Goal: Navigation & Orientation: Find specific page/section

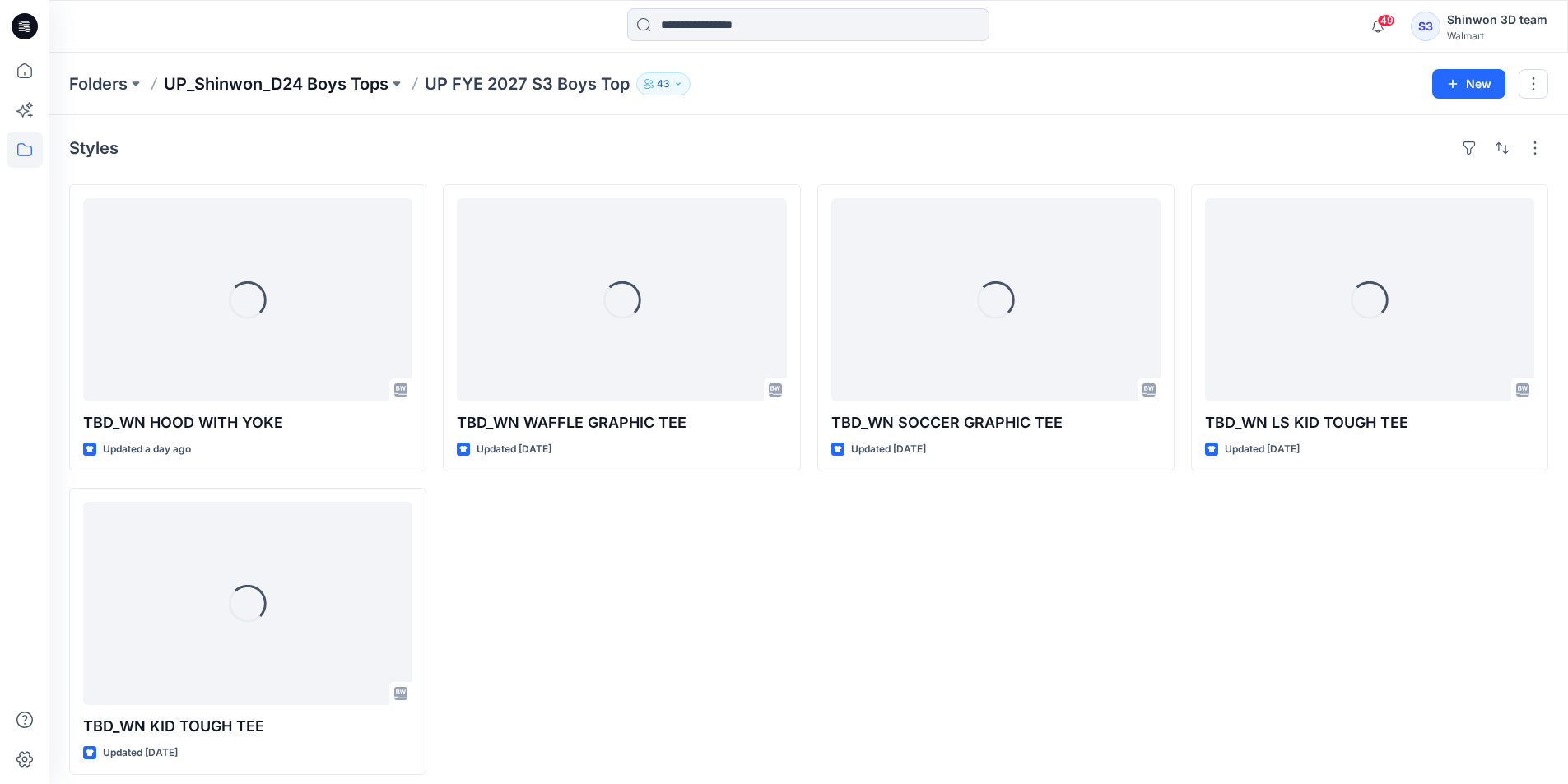
click at [305, 86] on p "UP_Shinwon_D24 Boys Tops" at bounding box center [276, 84] width 224 height 23
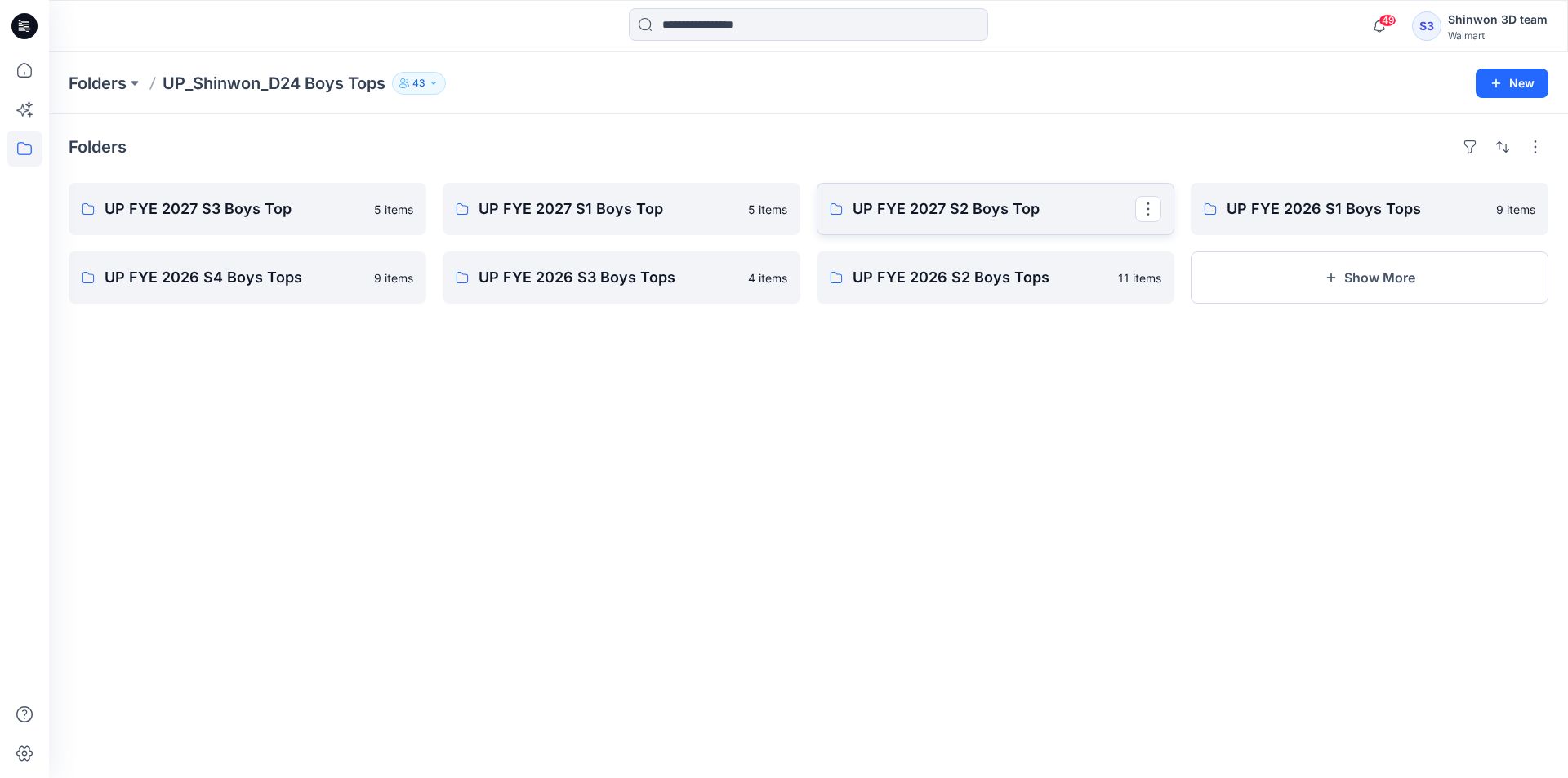
click at [942, 203] on p "UP FYE 2027 S2 Boys Top" at bounding box center [995, 208] width 283 height 22
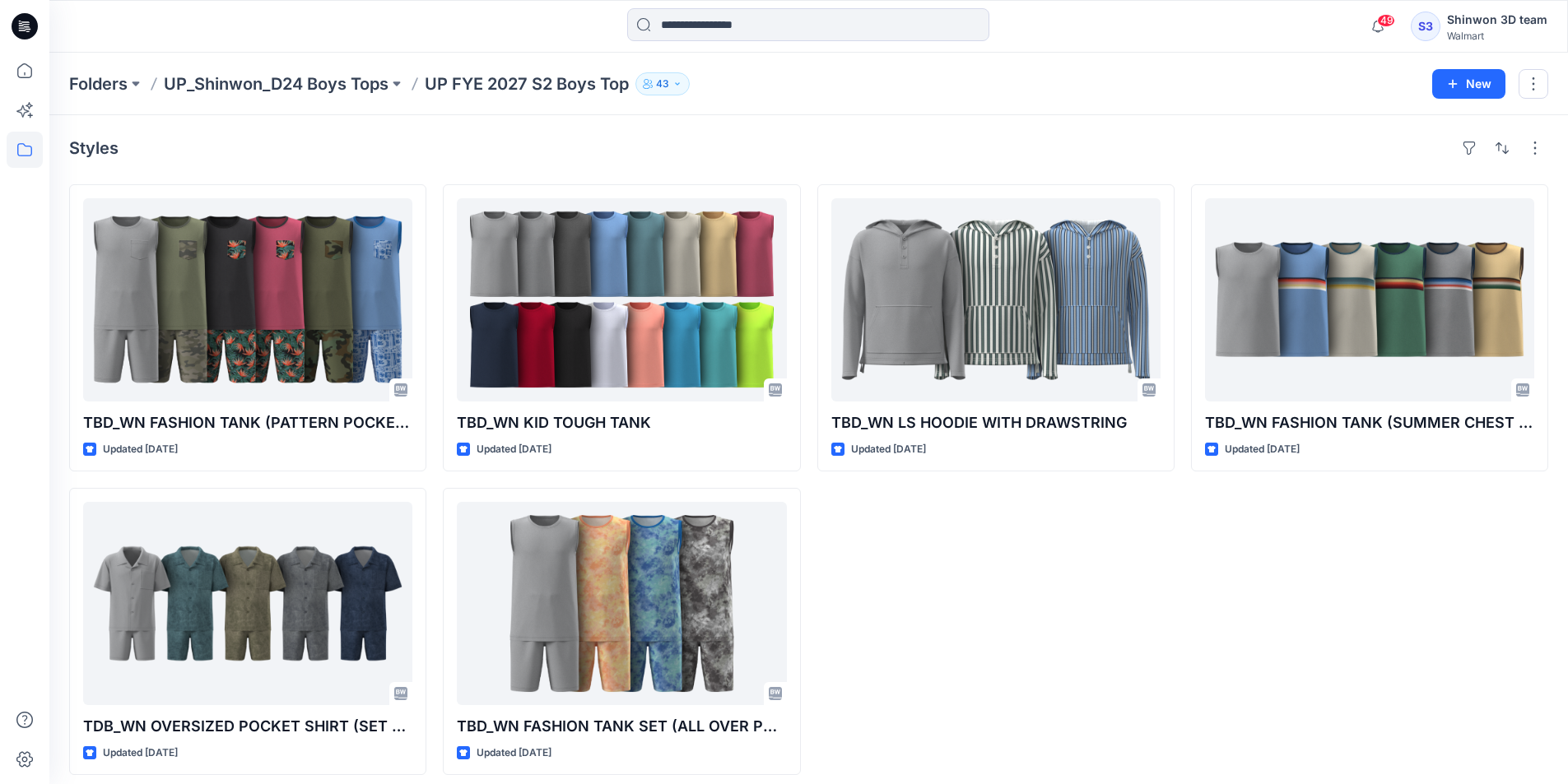
click at [384, 82] on p "UP_Shinwon_D24 Boys Tops" at bounding box center [276, 84] width 224 height 23
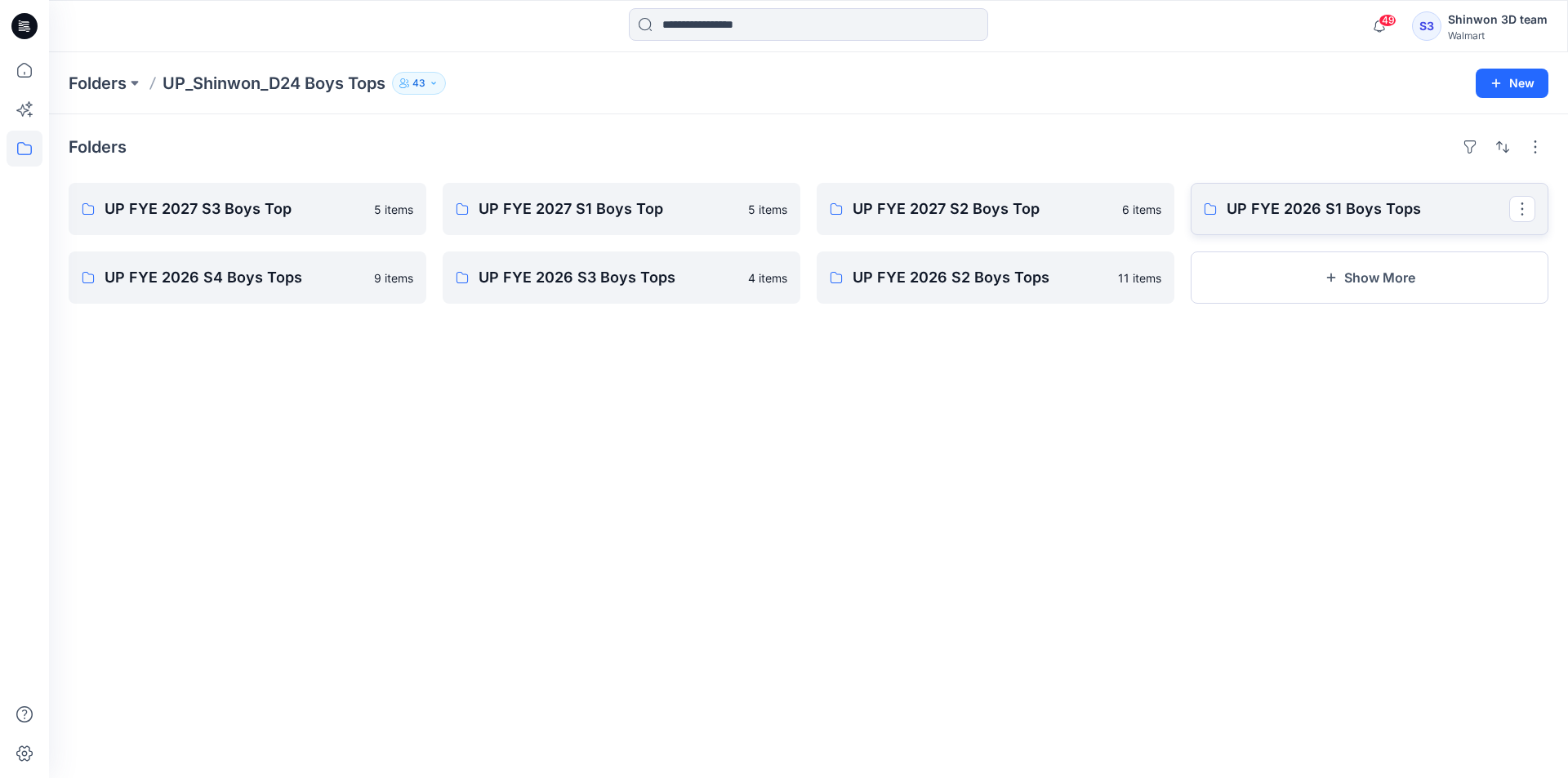
click at [1244, 216] on p "UP FYE 2026 S1 Boys Tops" at bounding box center [1369, 208] width 283 height 22
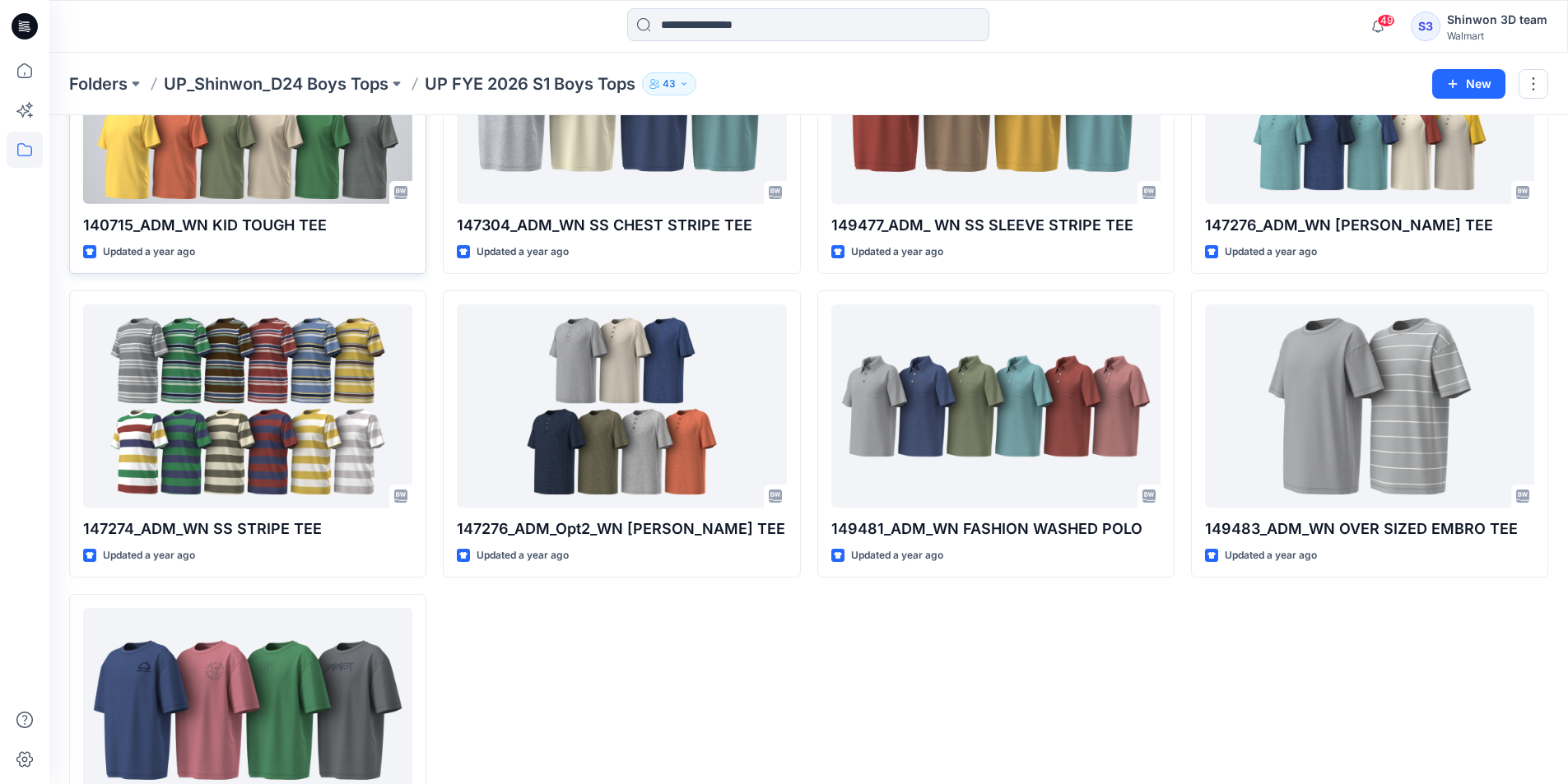
scroll to position [68, 0]
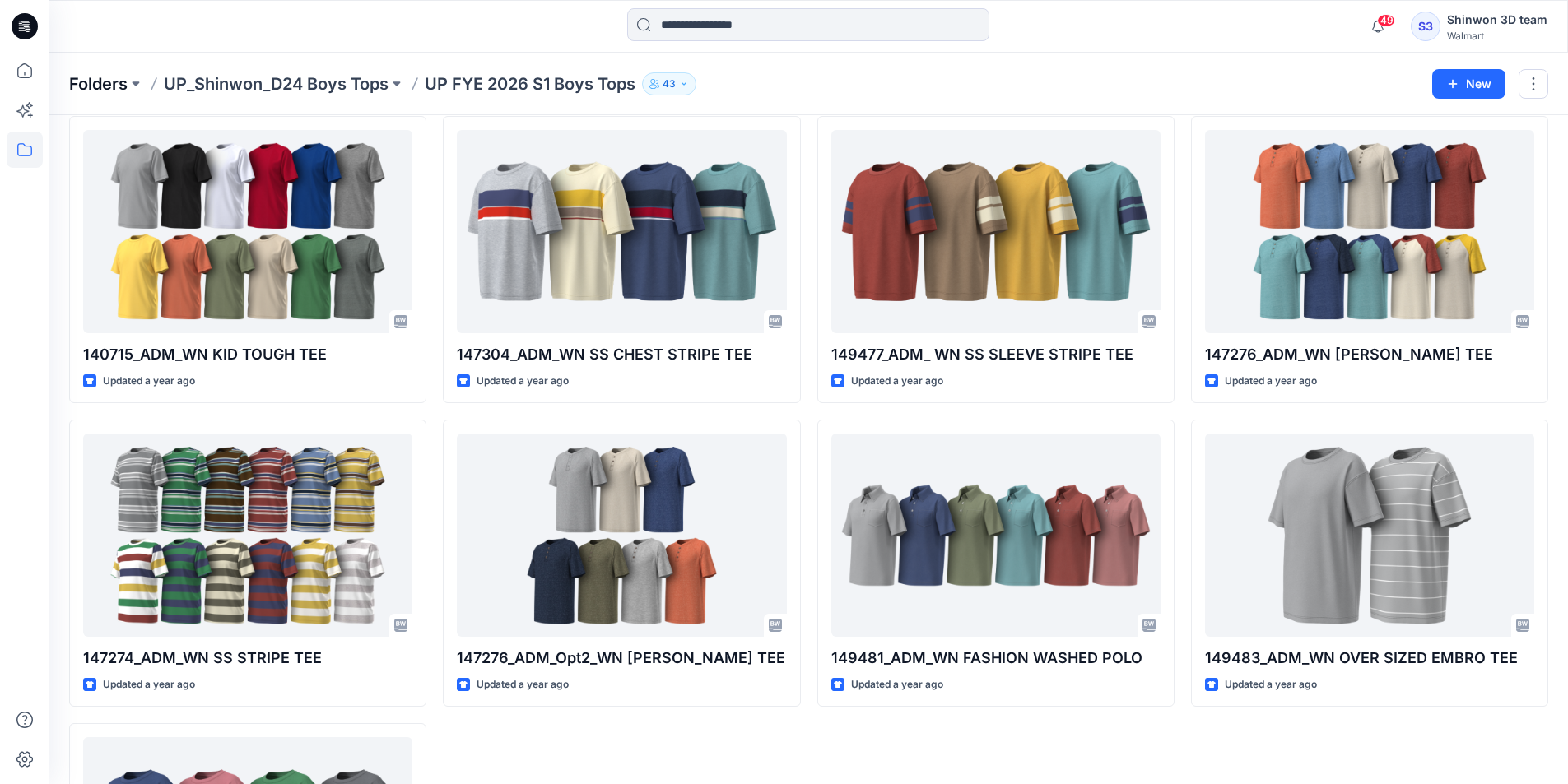
click at [89, 80] on p "Folders" at bounding box center [97, 84] width 58 height 23
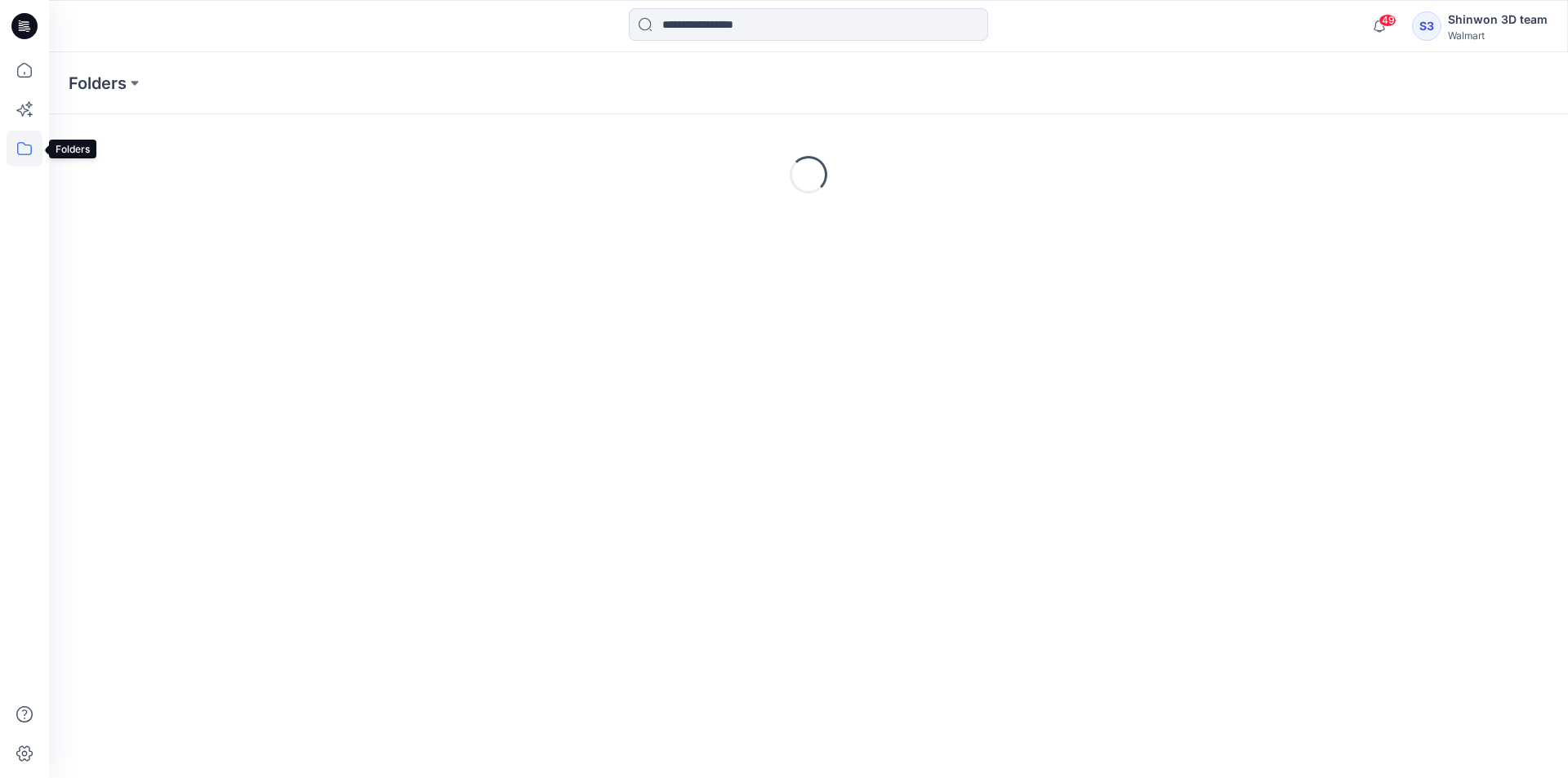
click at [33, 152] on icon at bounding box center [24, 148] width 36 height 36
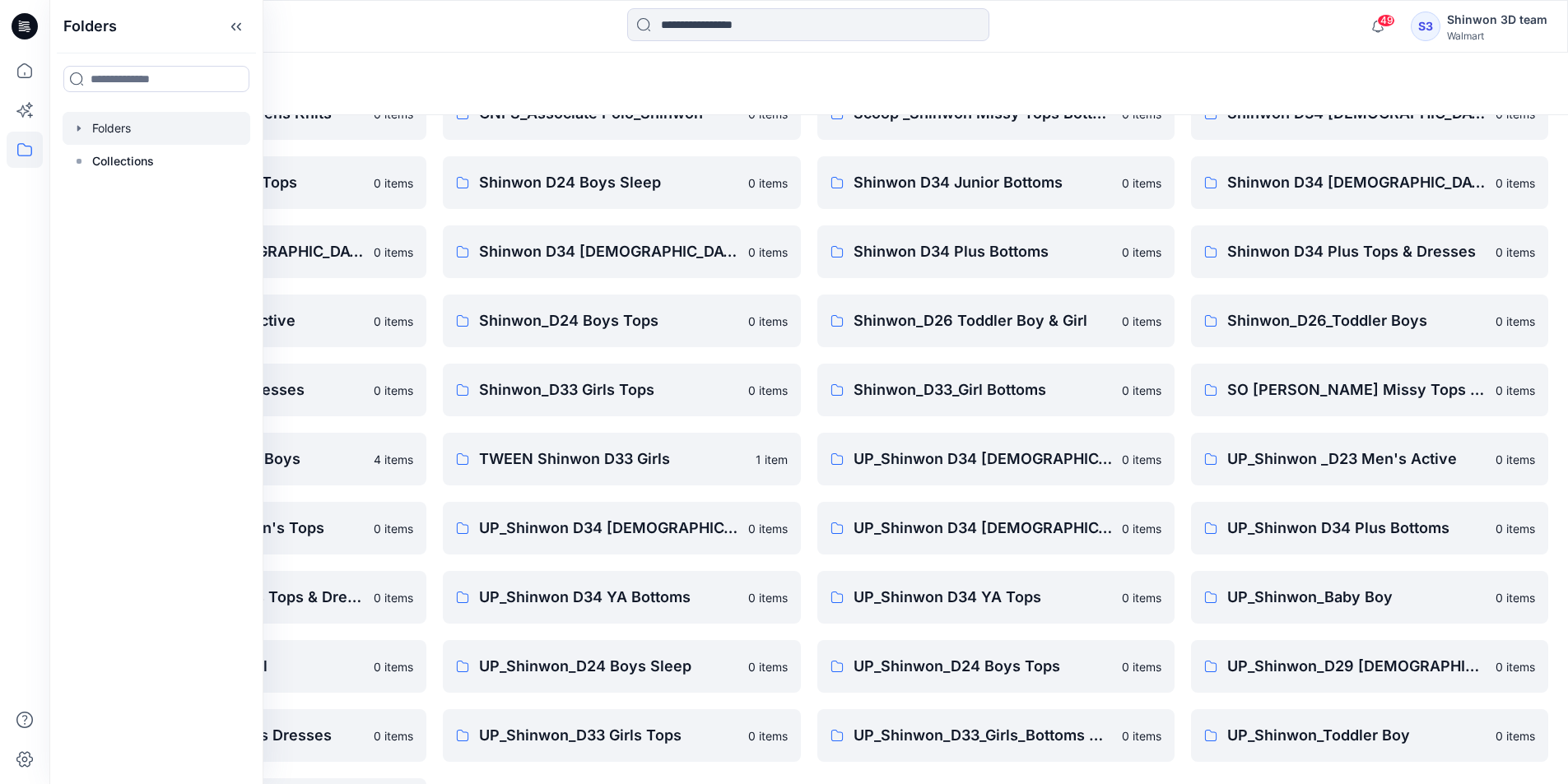
scroll to position [164, 0]
click at [286, 444] on link "TWEEN Shinwon D24 Boys 4 items" at bounding box center [247, 457] width 357 height 53
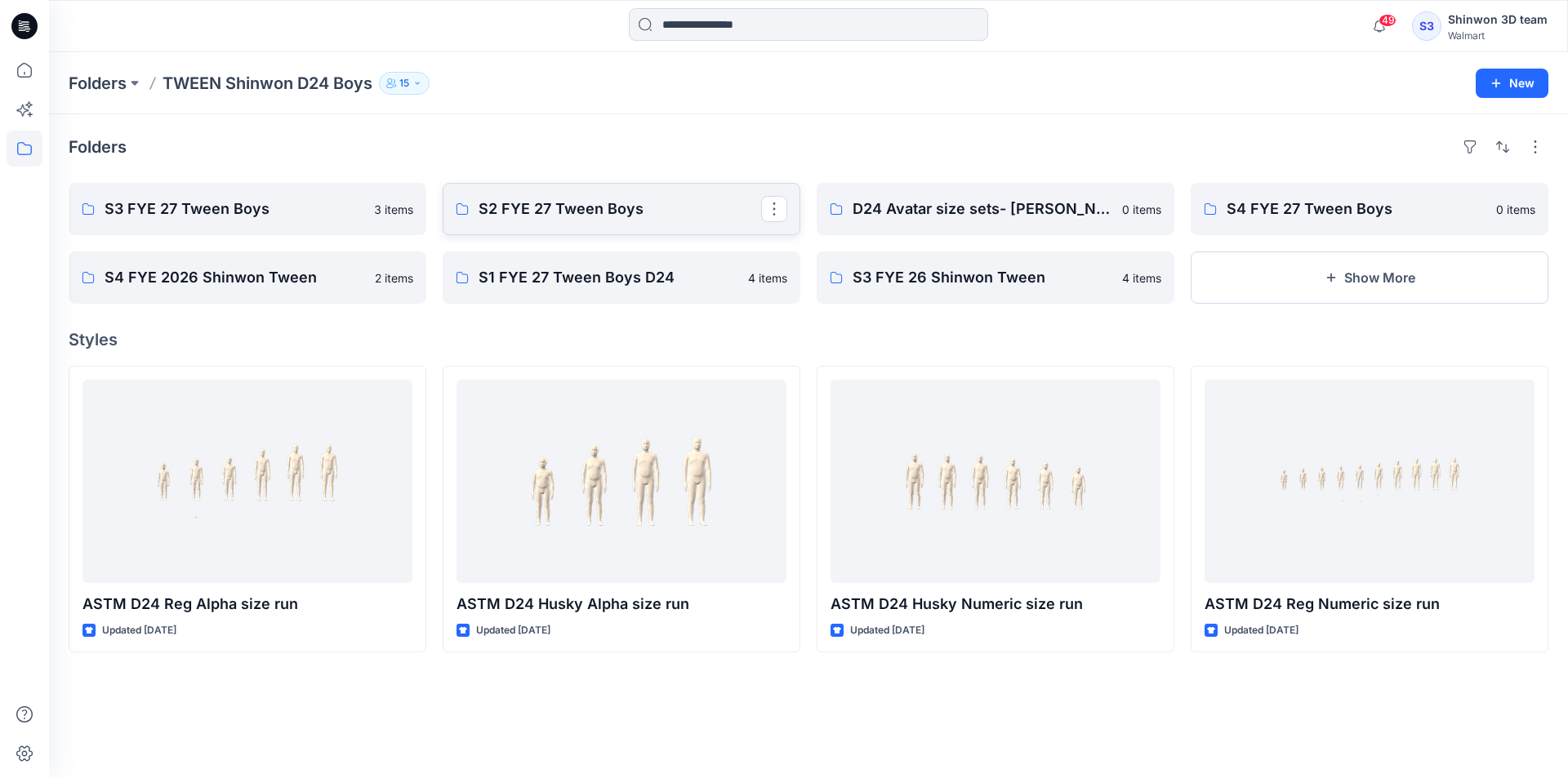
click at [478, 213] on p "S2 FYE 27 Tween Boys" at bounding box center [620, 208] width 283 height 22
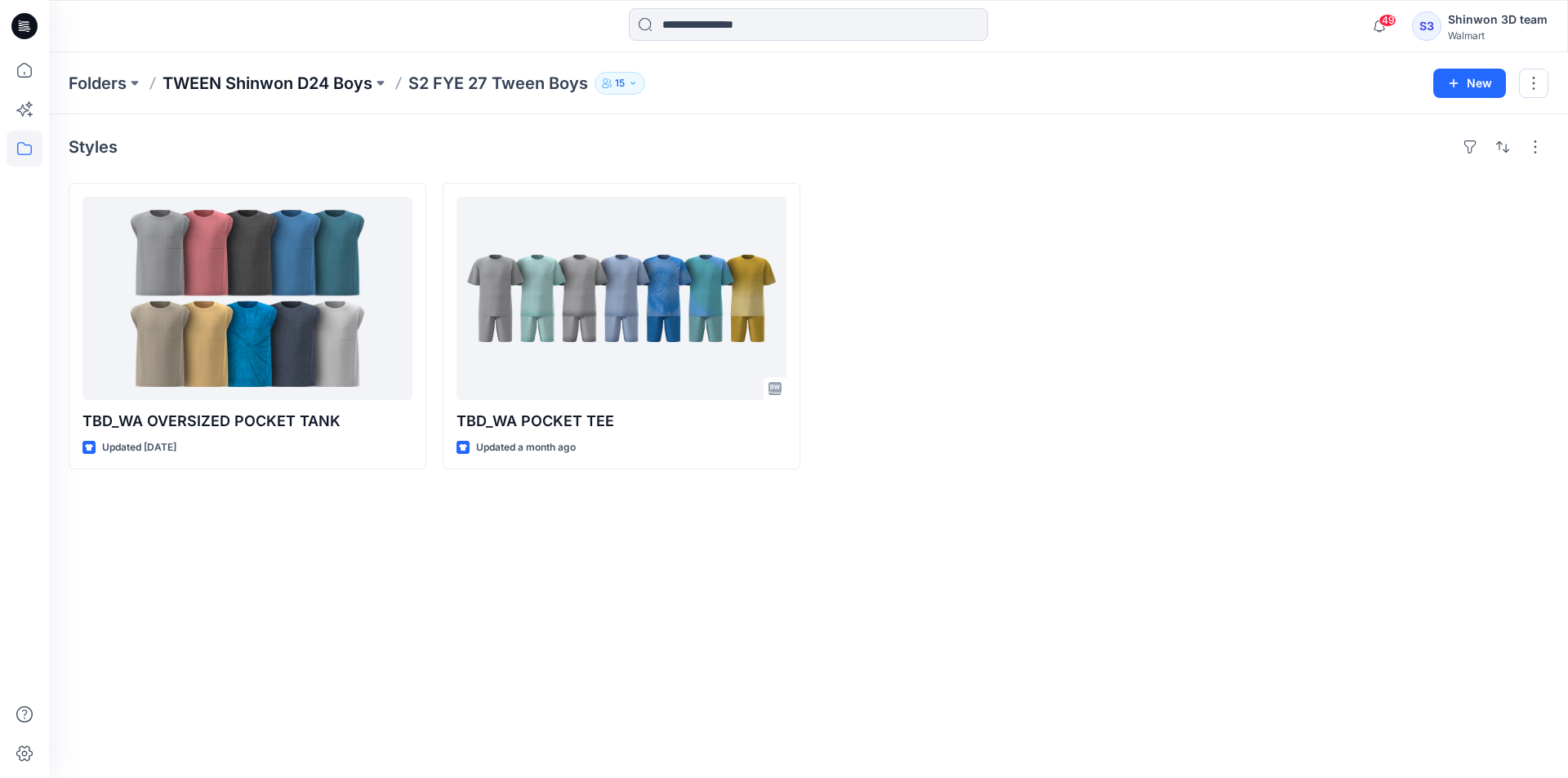
click at [359, 81] on p "TWEEN Shinwon D24 Boys" at bounding box center [268, 83] width 210 height 22
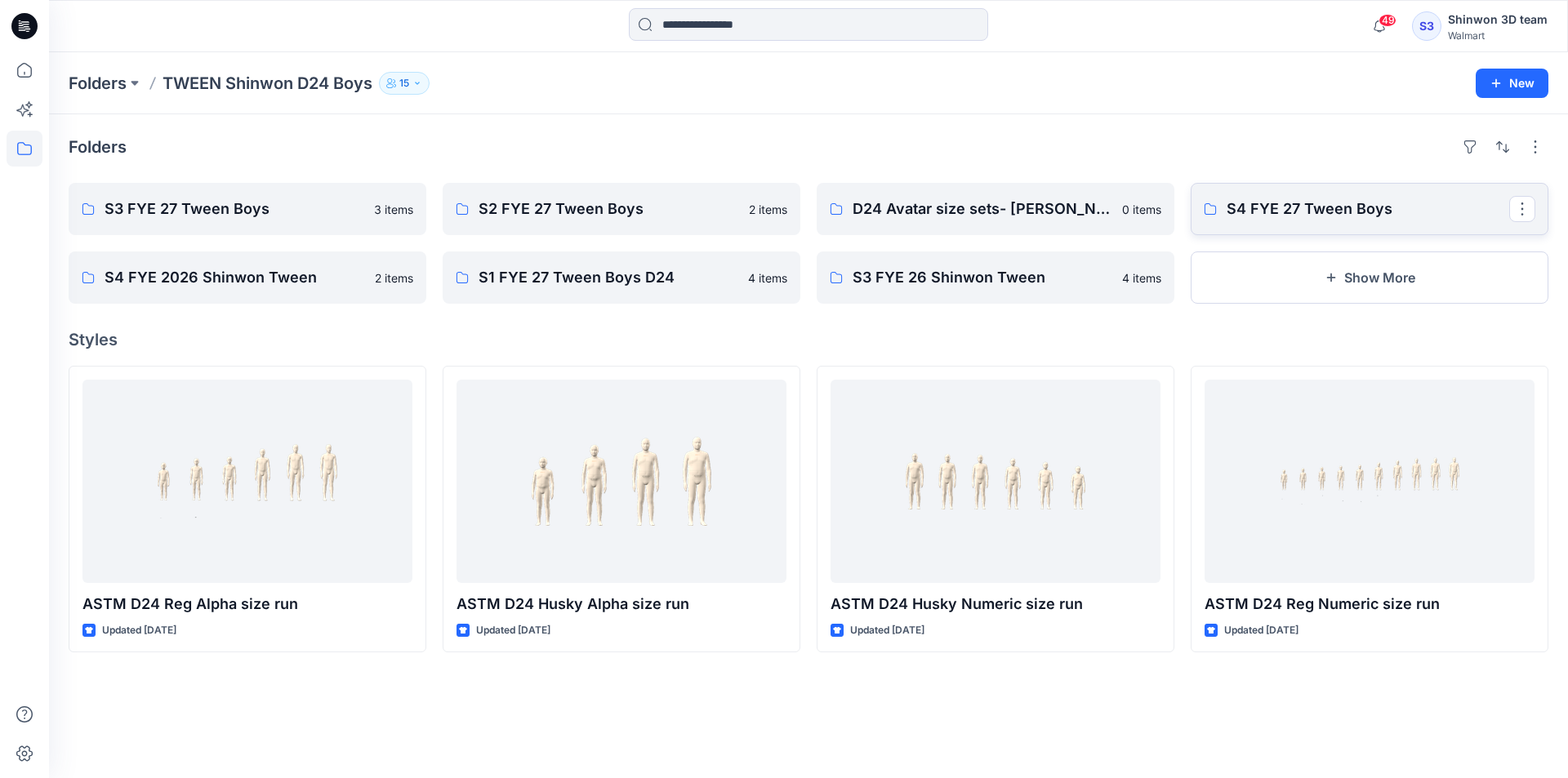
click at [1378, 201] on p "S4 FYE 27 Tween Boys" at bounding box center [1369, 208] width 283 height 22
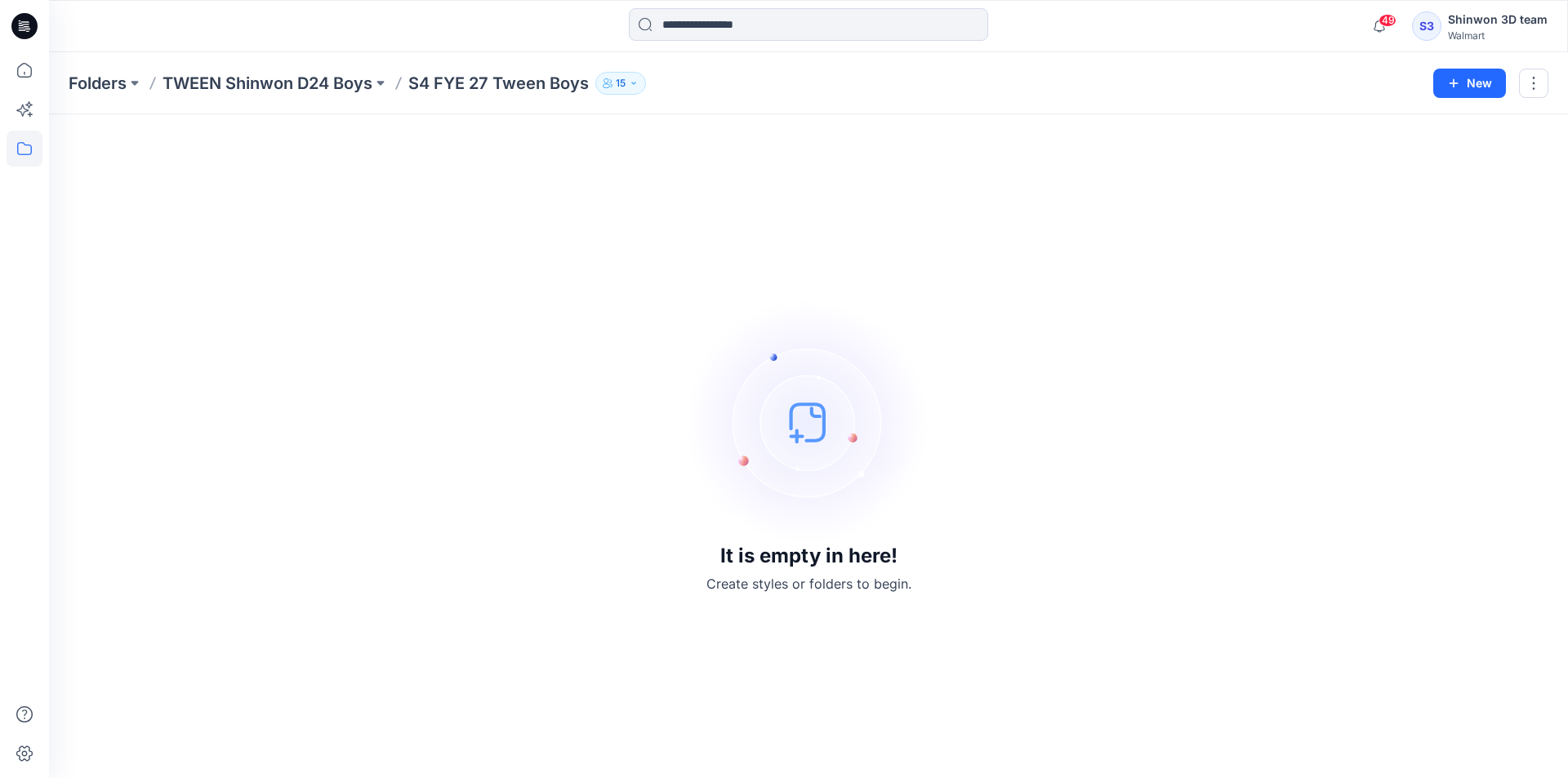
click at [270, 64] on div "Folders TWEEN Shinwon D24 Boys S4 FYE 27 Tween Boys 15 New" at bounding box center [808, 84] width 1519 height 62
click at [244, 73] on p "TWEEN Shinwon D24 Boys" at bounding box center [268, 83] width 210 height 22
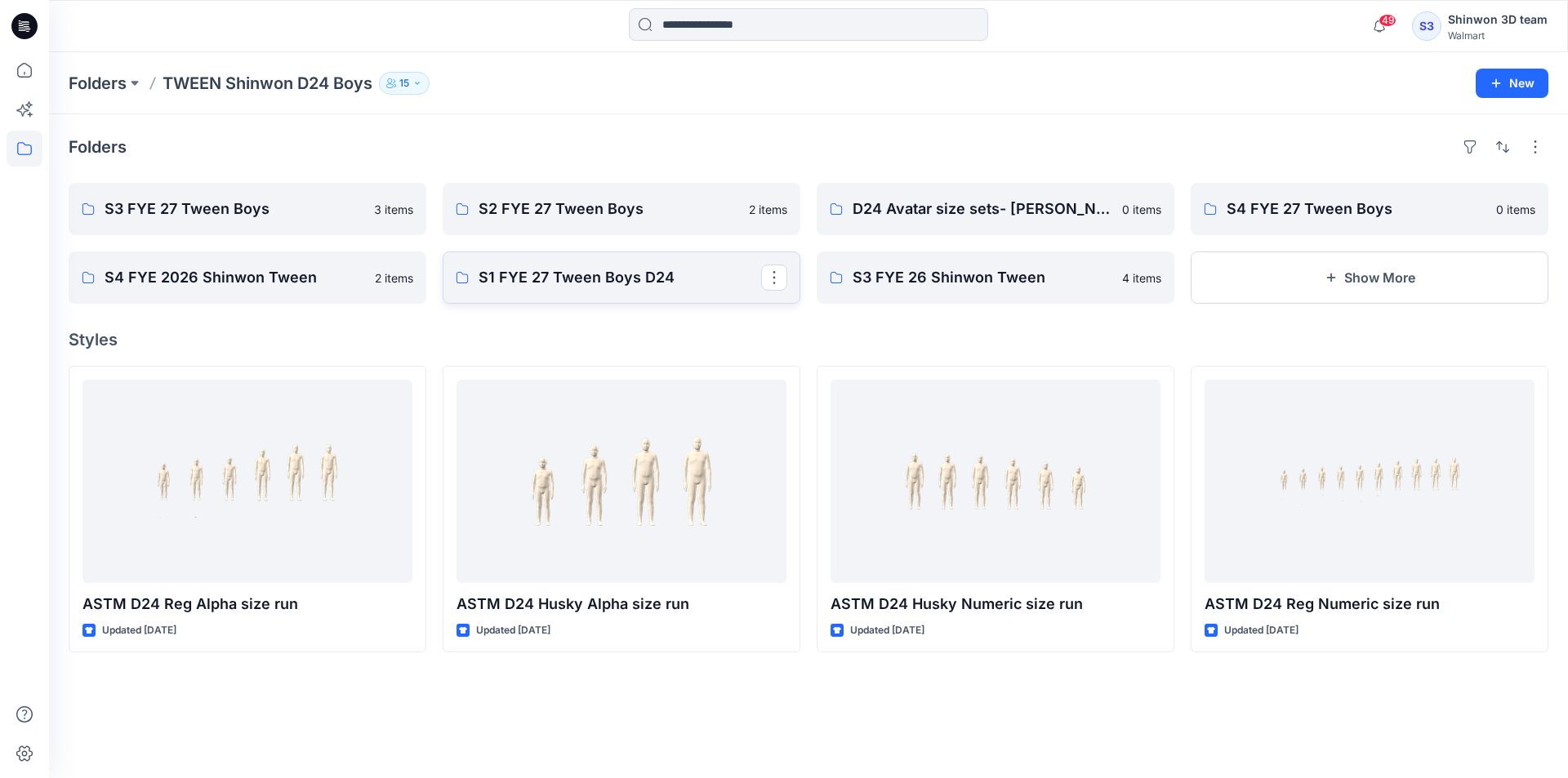
click at [663, 264] on link "S1 FYE 27 Tween Boys D24" at bounding box center [622, 278] width 357 height 53
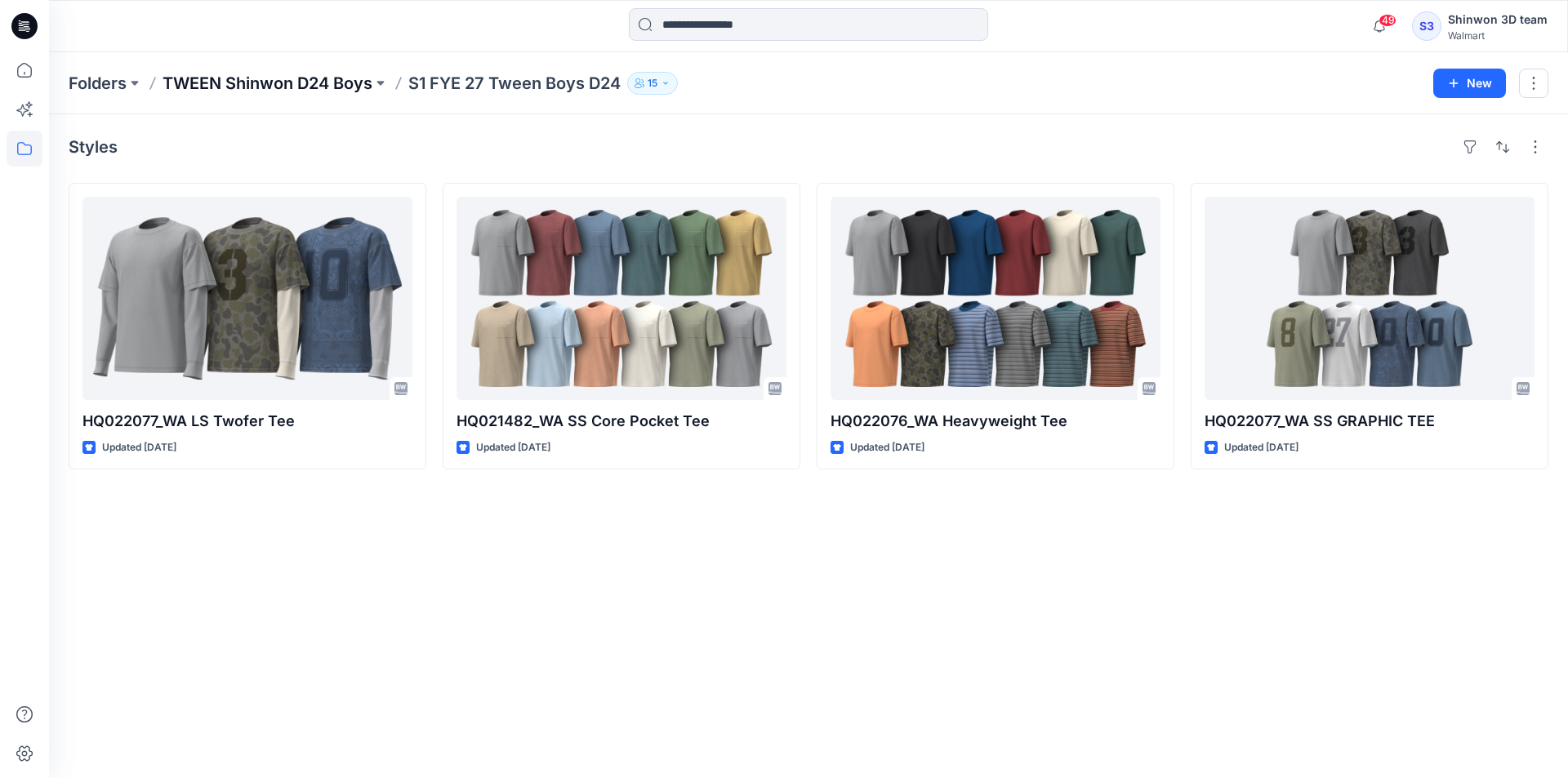
click at [300, 87] on p "TWEEN Shinwon D24 Boys" at bounding box center [268, 83] width 210 height 22
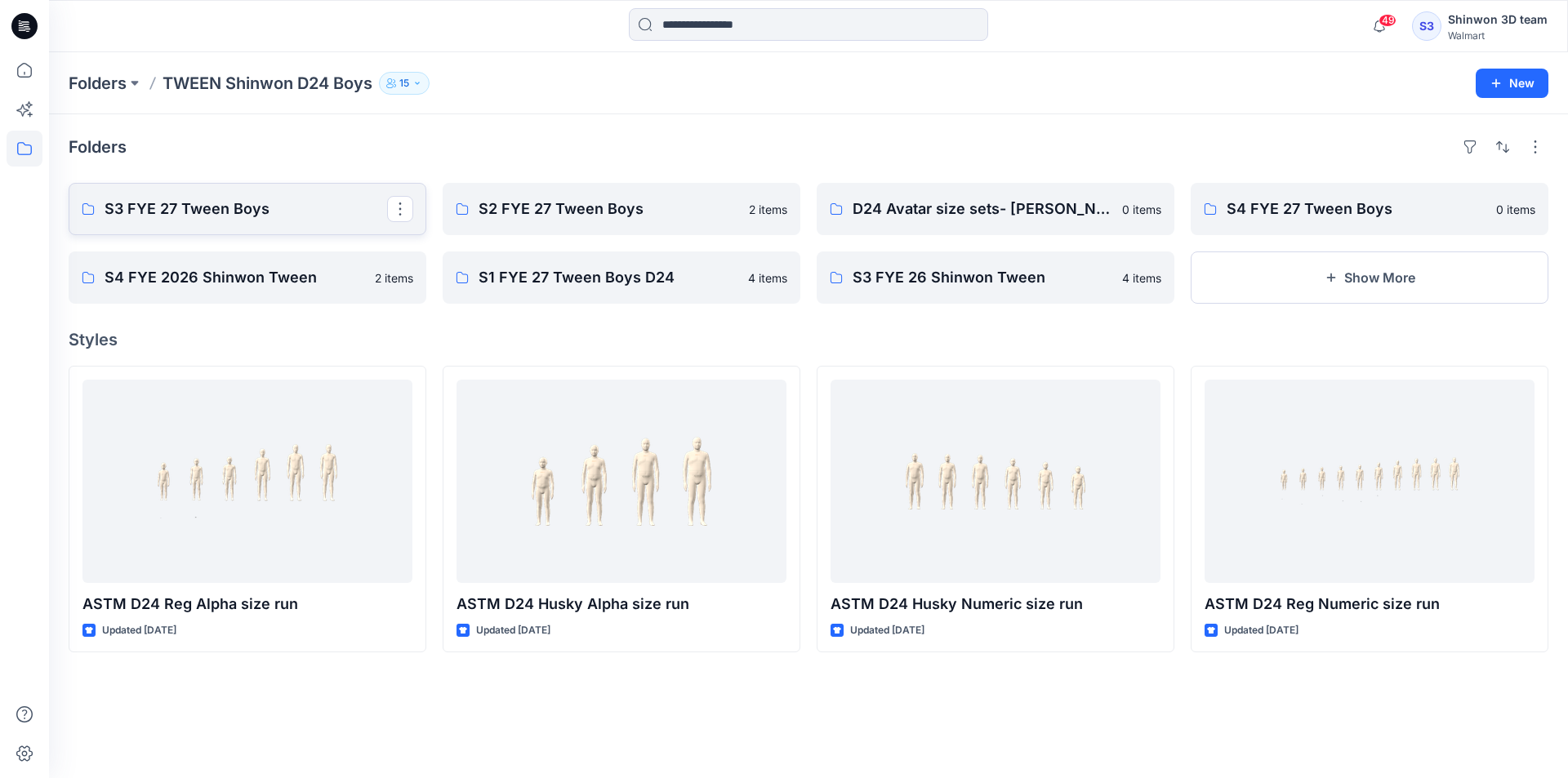
click at [223, 213] on p "S3 FYE 27 Tween Boys" at bounding box center [246, 208] width 283 height 22
